Goal: Contribute content

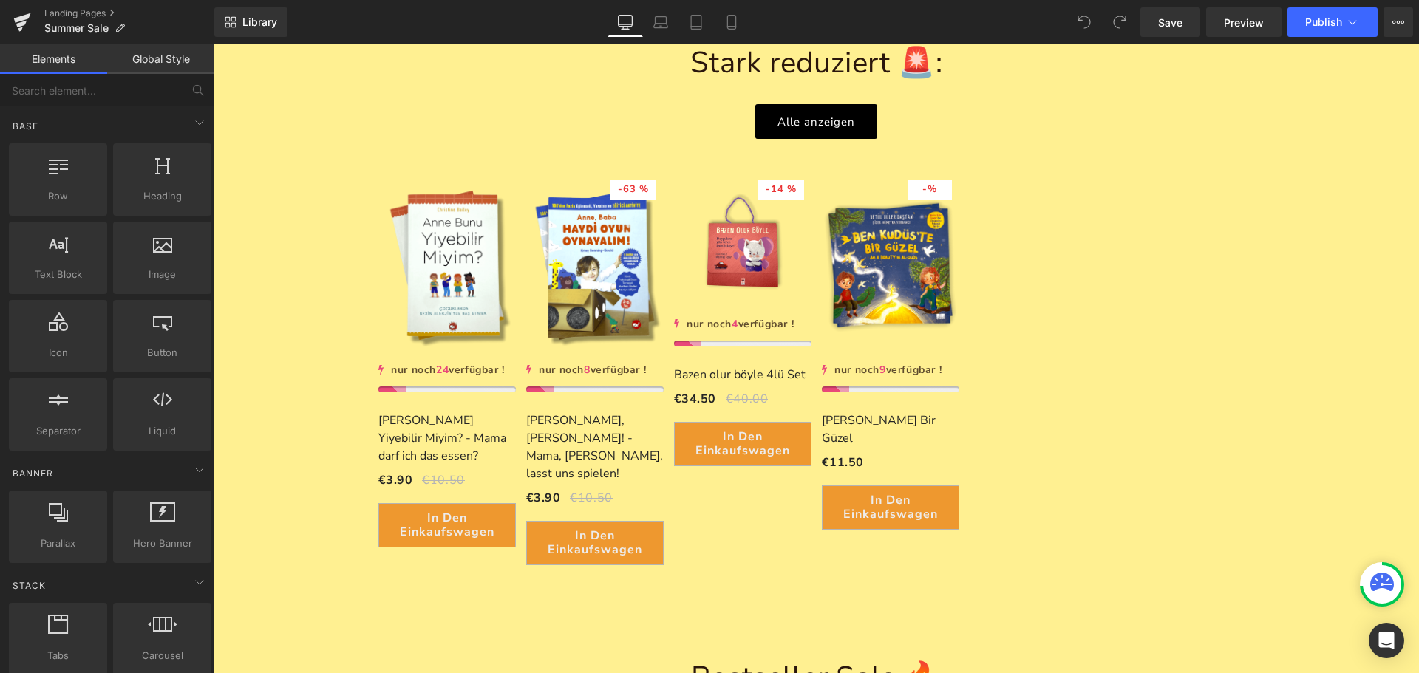
scroll to position [1035, 0]
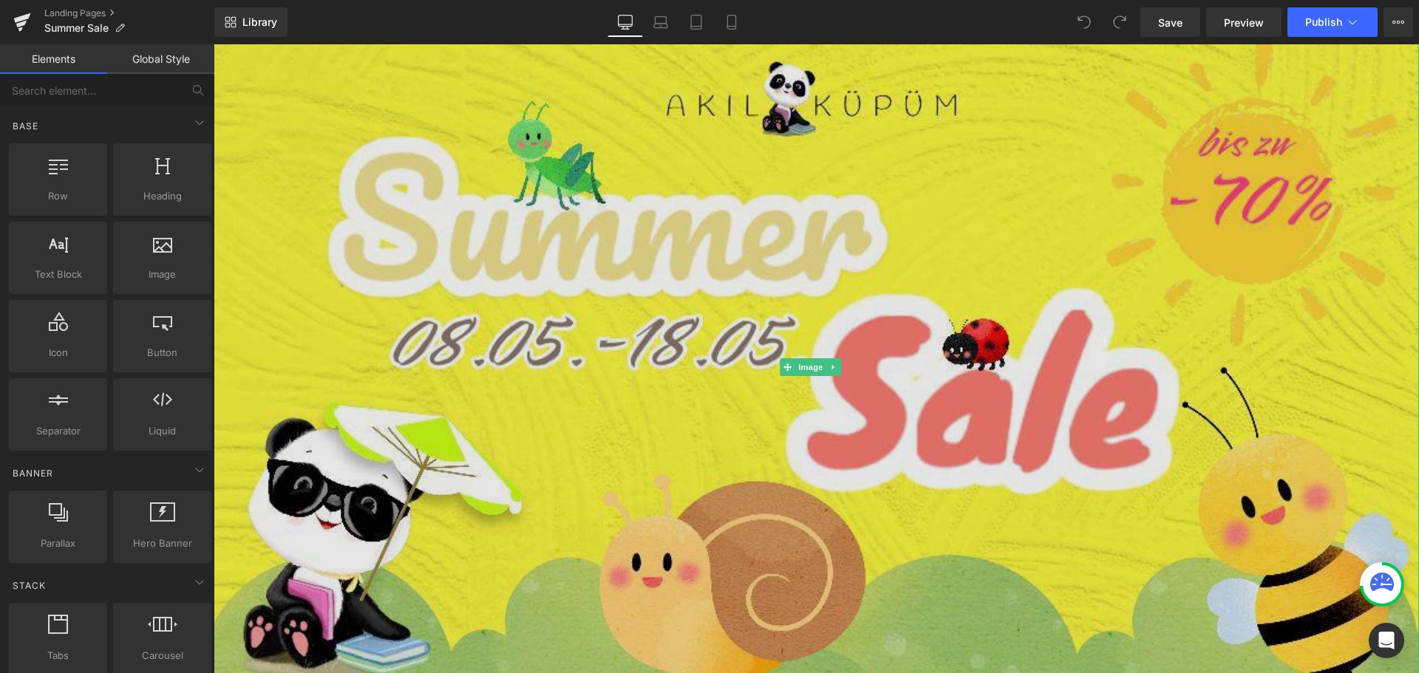
scroll to position [443, 0]
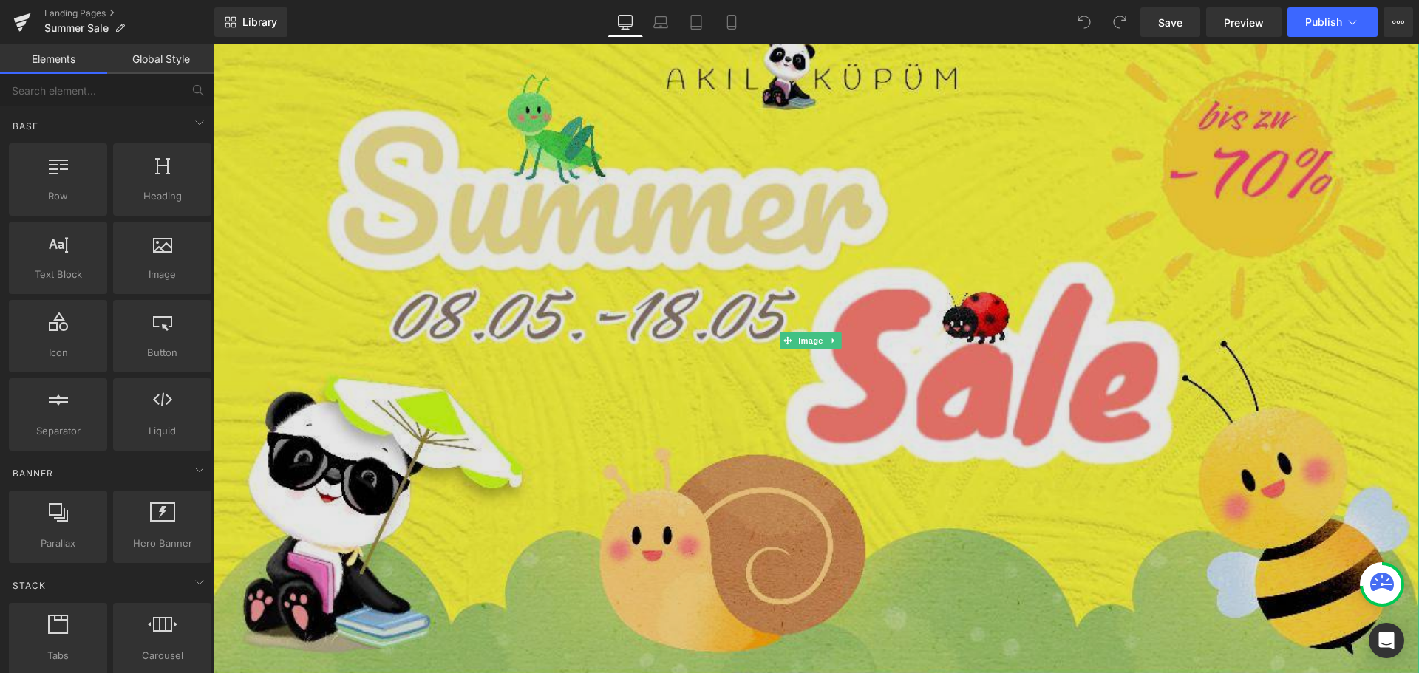
click at [573, 361] on img at bounding box center [817, 341] width 1206 height 1206
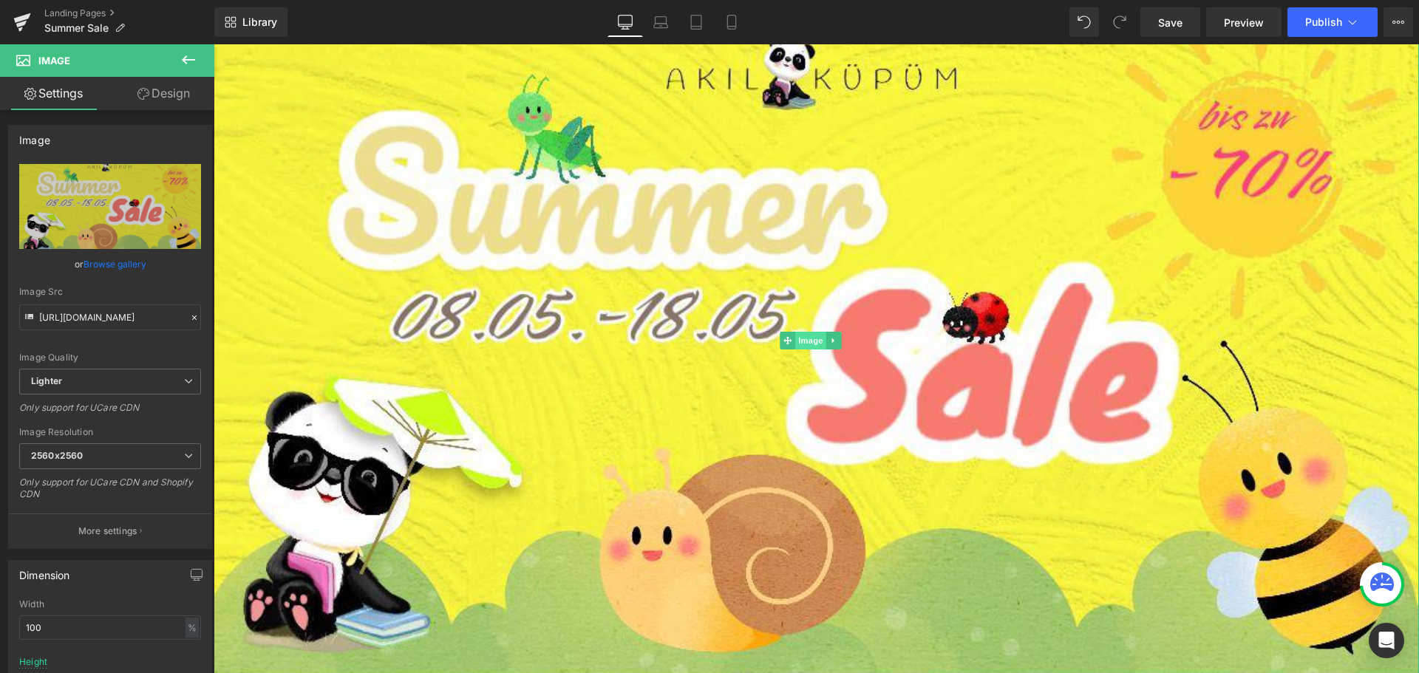
click at [812, 334] on span "Image" at bounding box center [810, 341] width 31 height 18
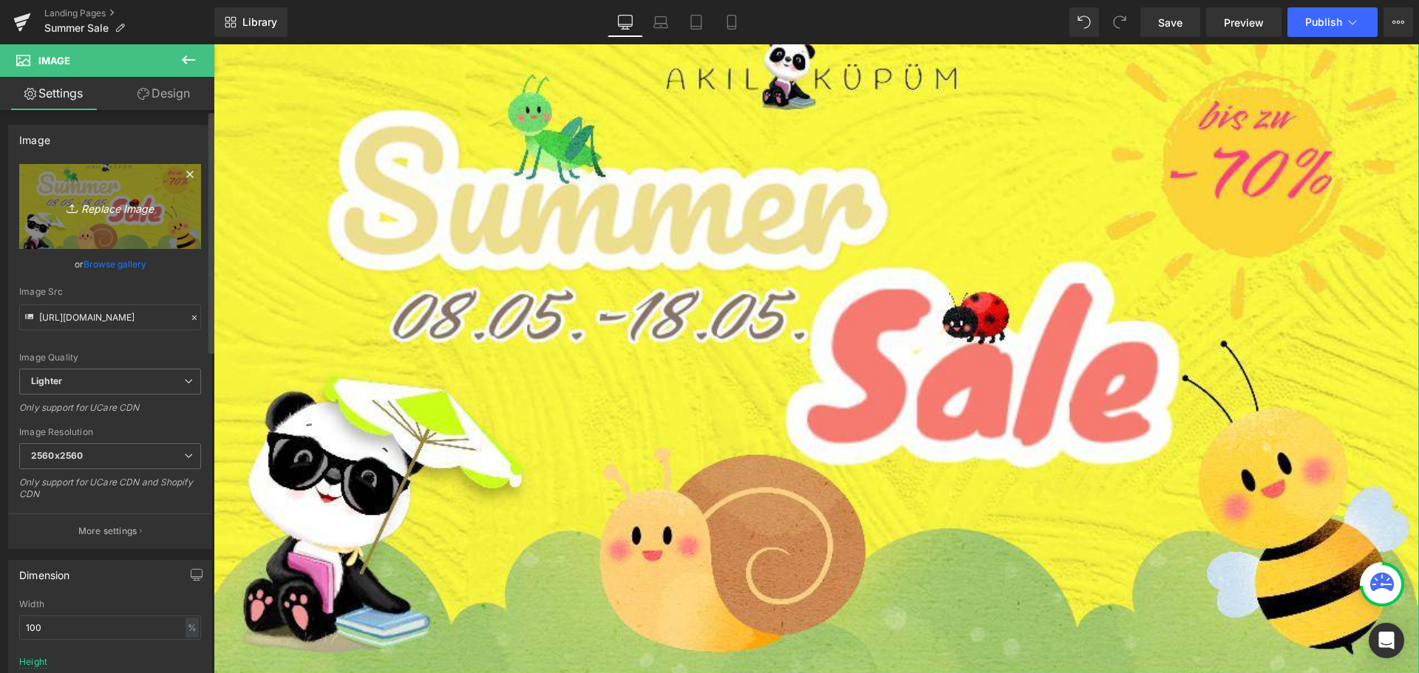
click at [100, 209] on icon "Replace Image" at bounding box center [110, 206] width 118 height 18
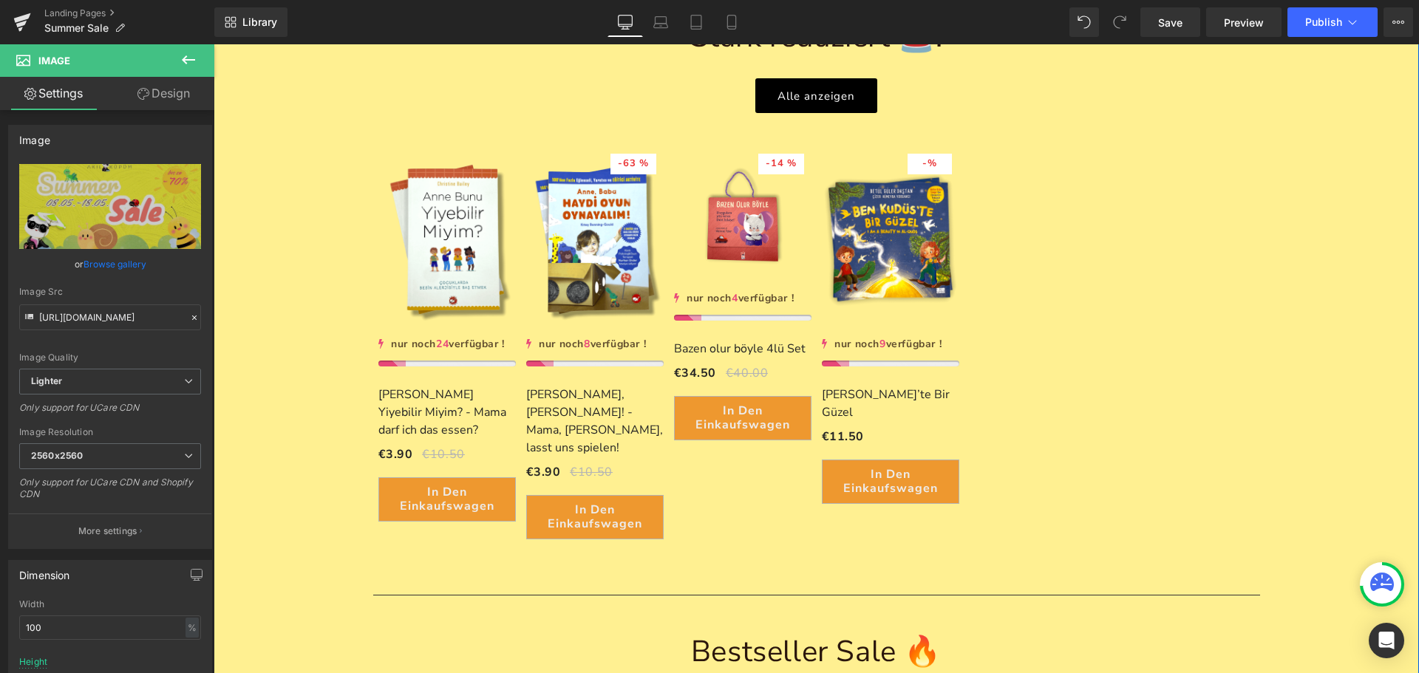
scroll to position [1478, 0]
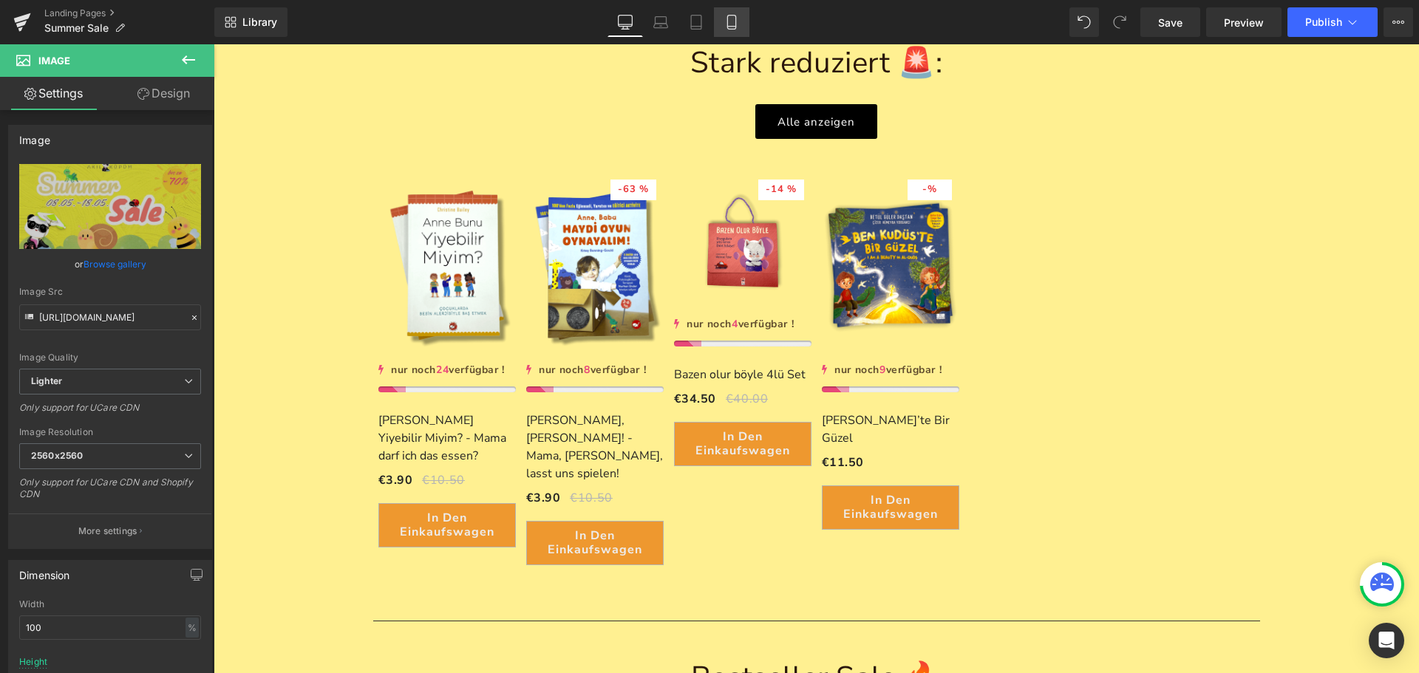
click at [739, 23] on icon at bounding box center [731, 22] width 15 height 15
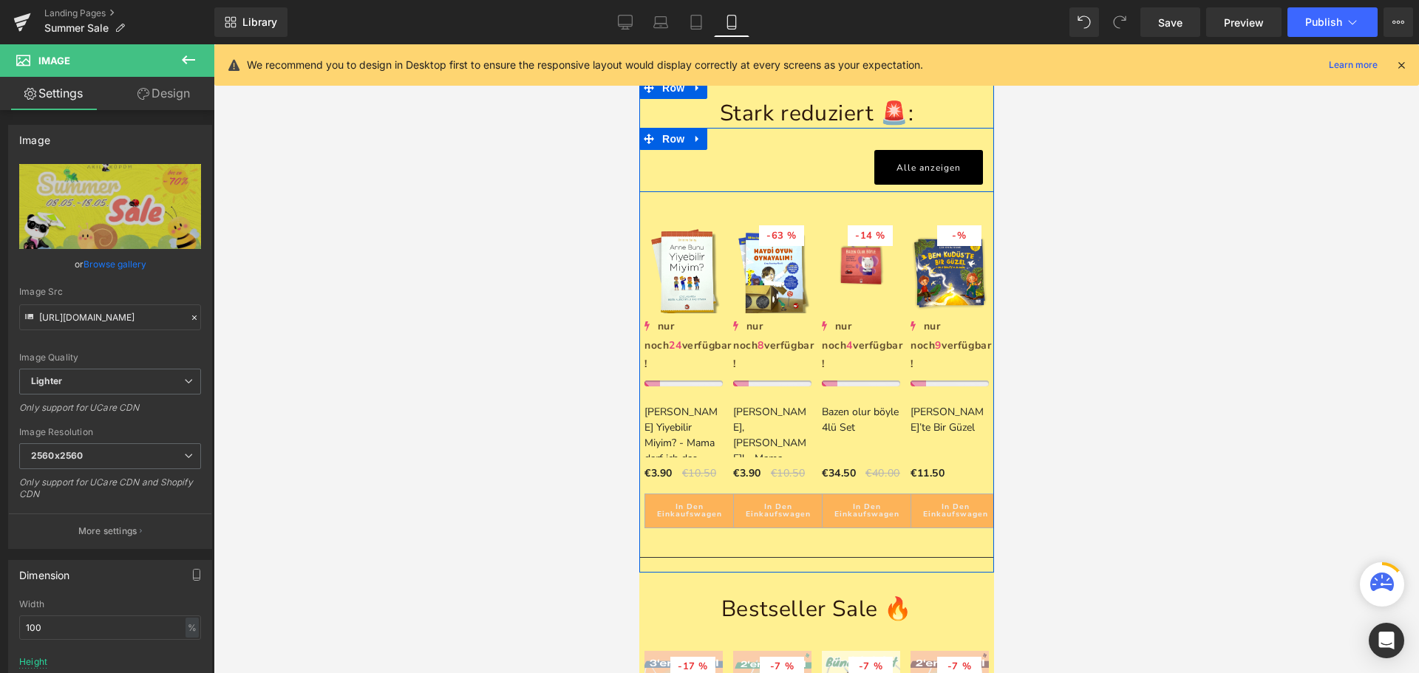
scroll to position [591, 0]
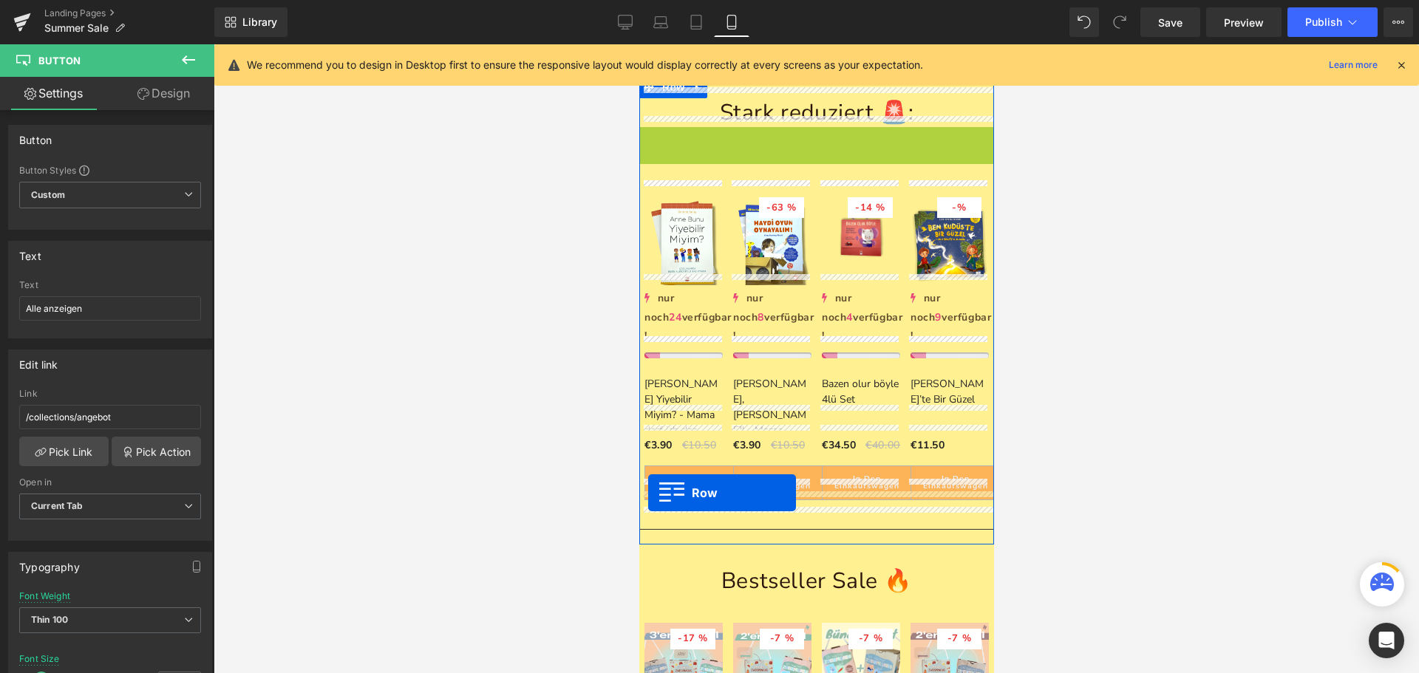
drag, startPoint x: 641, startPoint y: 126, endPoint x: 647, endPoint y: 493, distance: 366.7
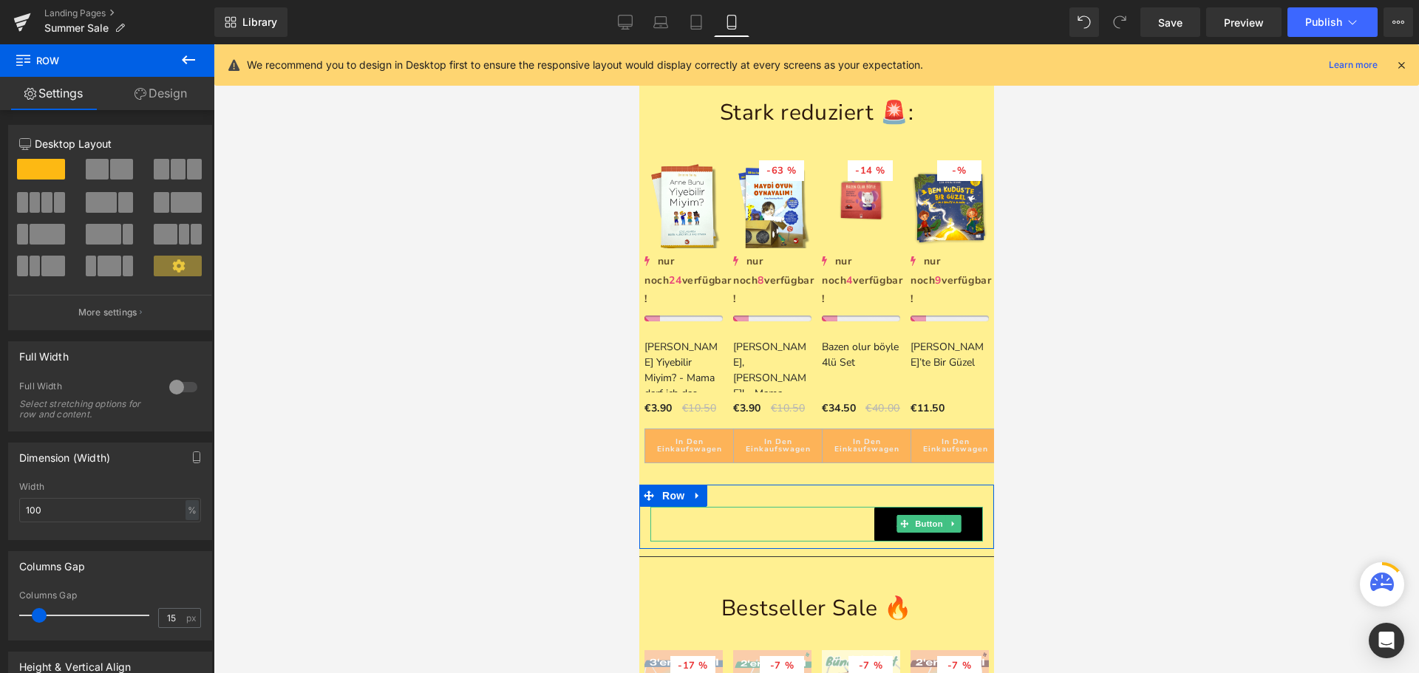
click at [874, 507] on link "Alle anzeigen" at bounding box center [928, 524] width 109 height 35
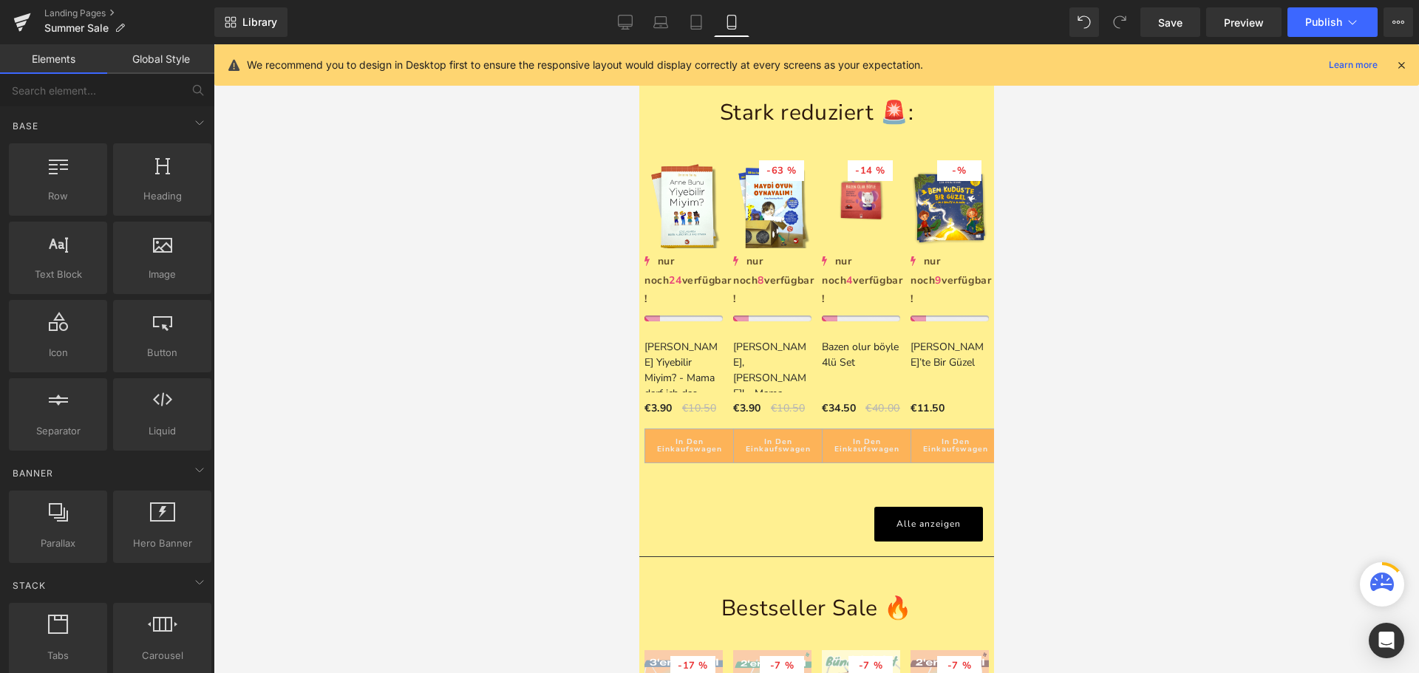
click at [526, 374] on div at bounding box center [817, 358] width 1206 height 629
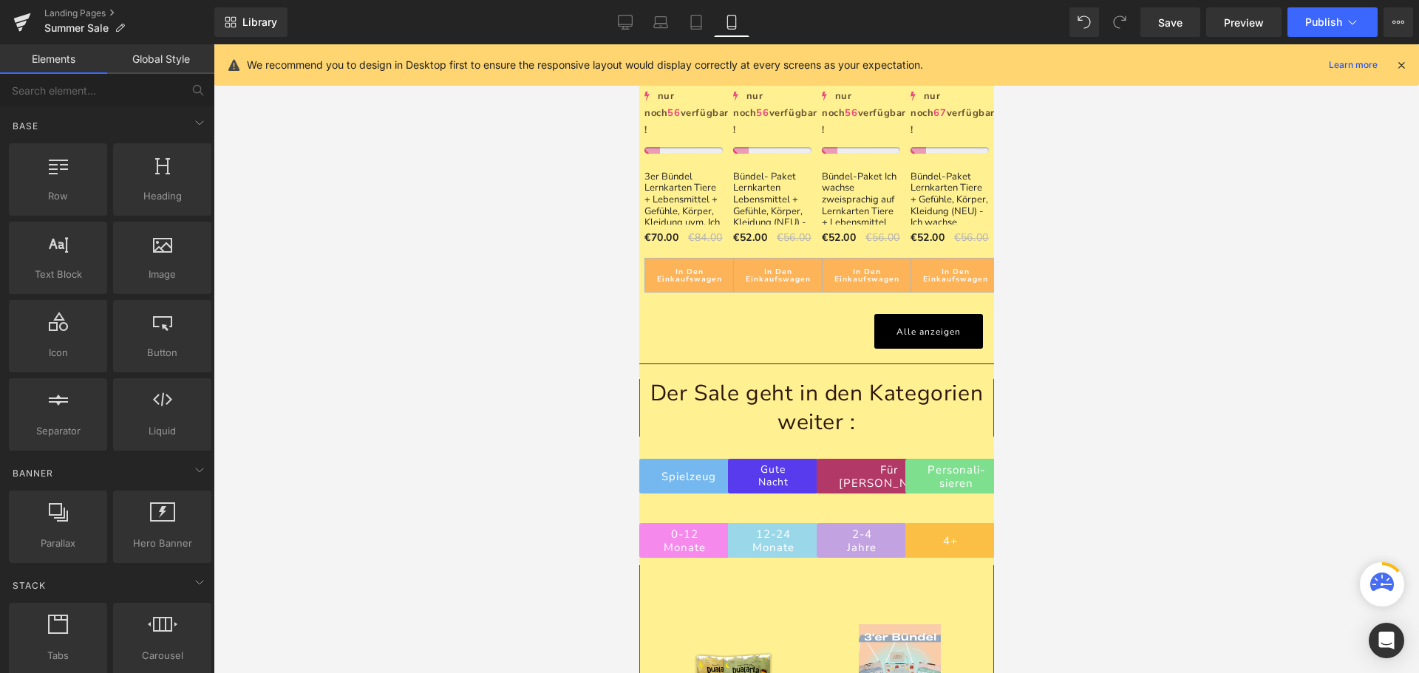
scroll to position [1257, 0]
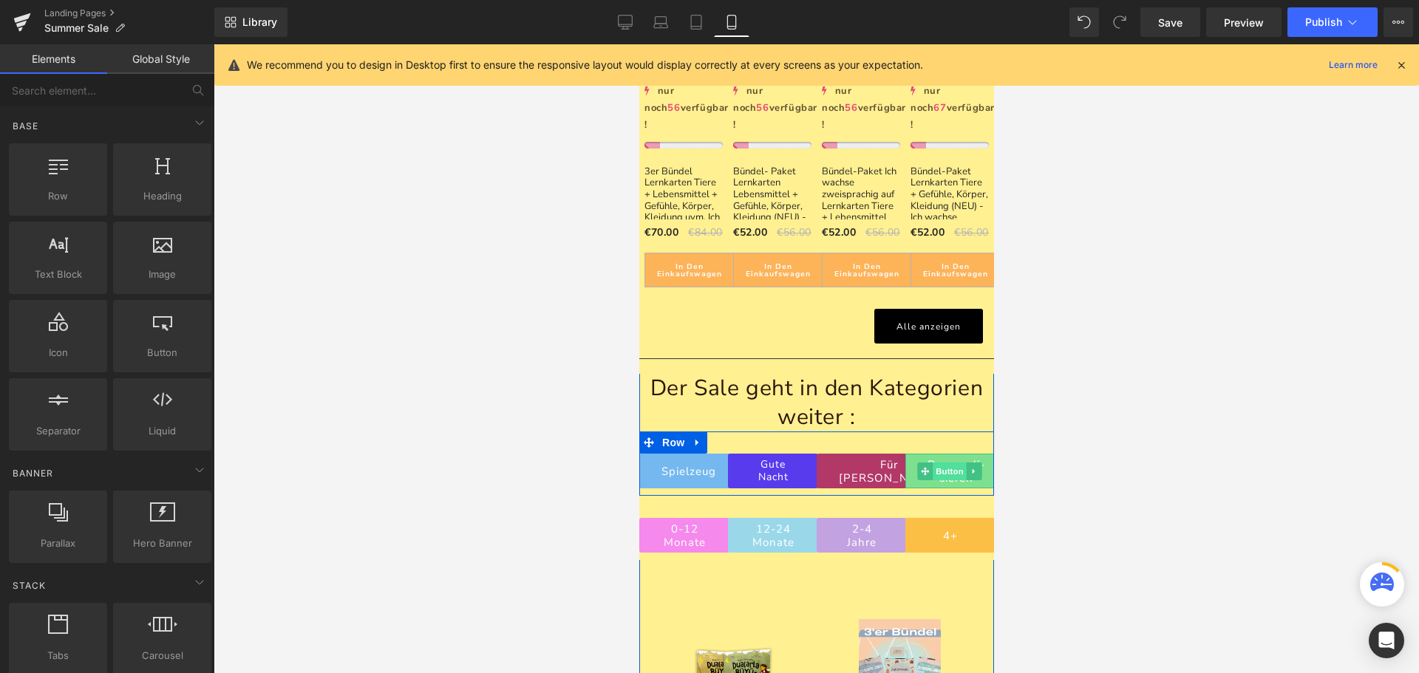
click at [942, 463] on span "Button" at bounding box center [949, 472] width 34 height 18
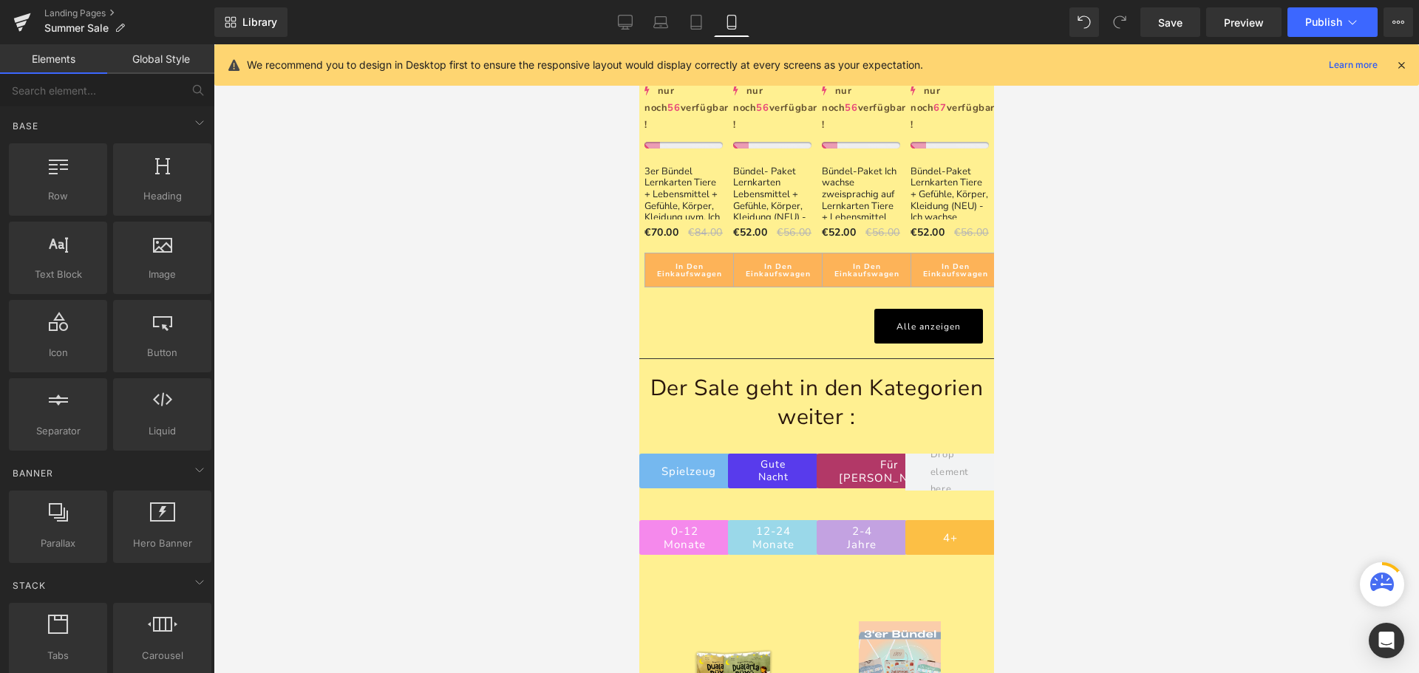
click at [1113, 358] on div at bounding box center [817, 358] width 1206 height 629
click at [1239, 22] on span "Preview" at bounding box center [1244, 23] width 40 height 16
click at [1079, 339] on div at bounding box center [817, 358] width 1206 height 629
click at [1169, 15] on span "Save" at bounding box center [1170, 23] width 24 height 16
click at [1354, 21] on icon at bounding box center [1352, 22] width 15 height 15
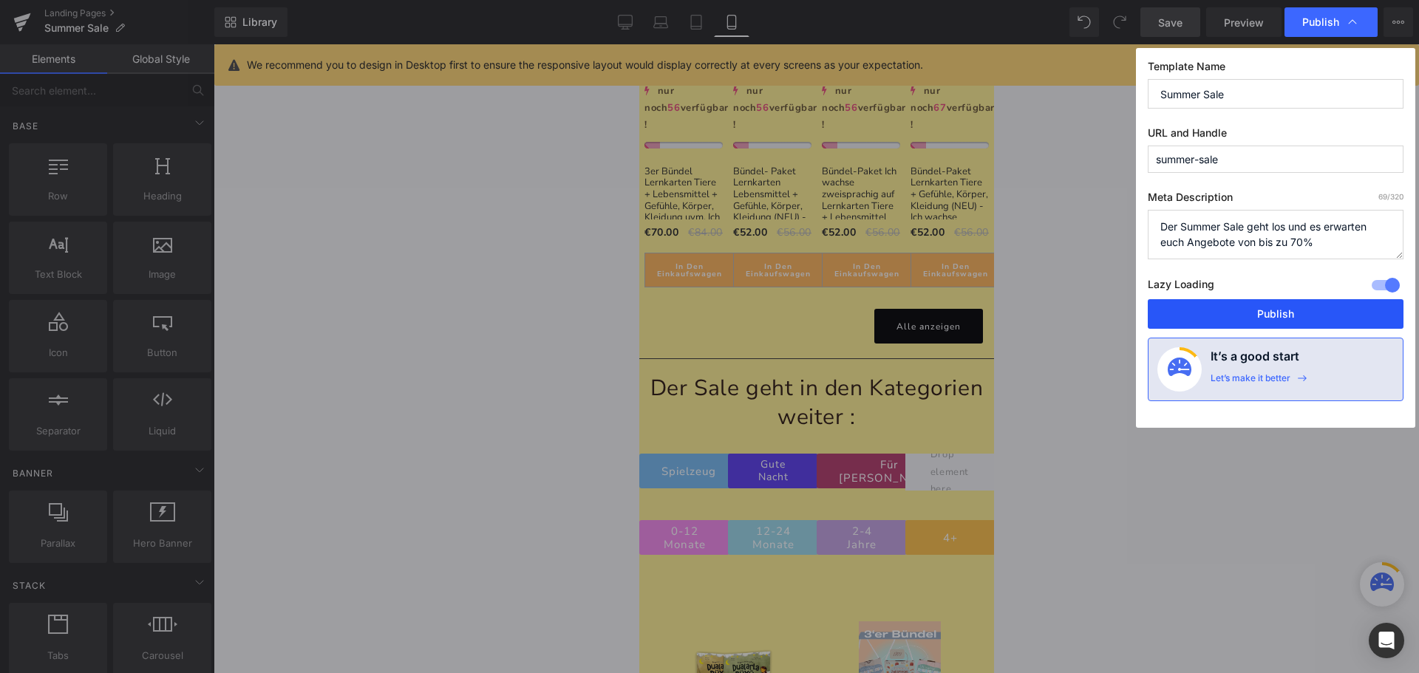
click at [1278, 313] on button "Publish" at bounding box center [1276, 314] width 256 height 30
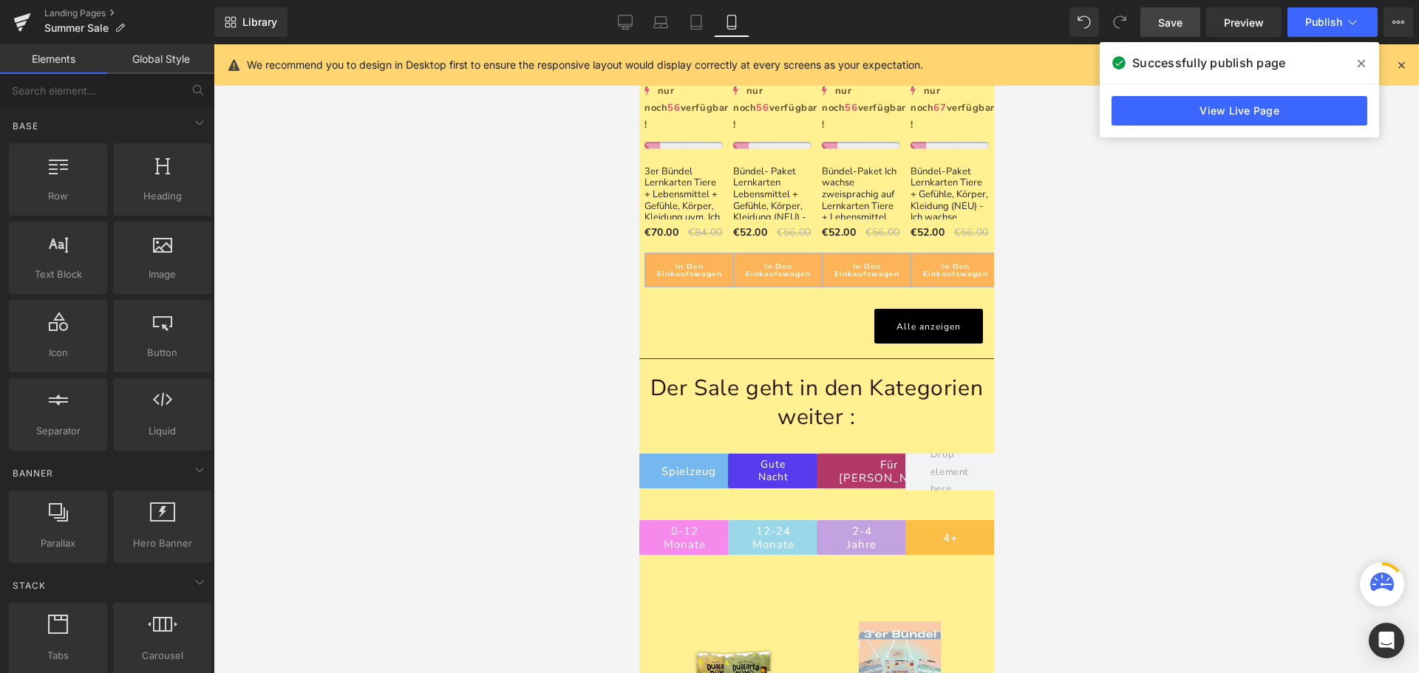
click at [570, 242] on div at bounding box center [817, 358] width 1206 height 629
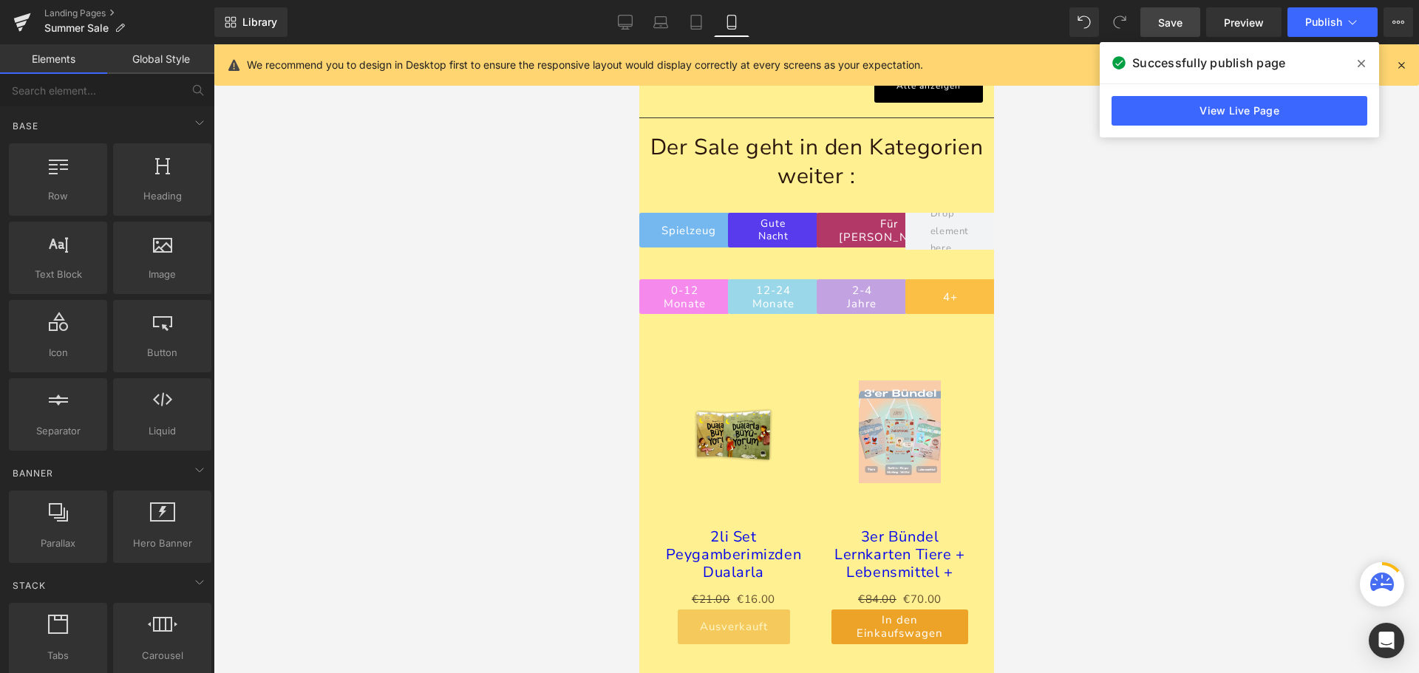
scroll to position [1276, 0]
